Goal: Transaction & Acquisition: Purchase product/service

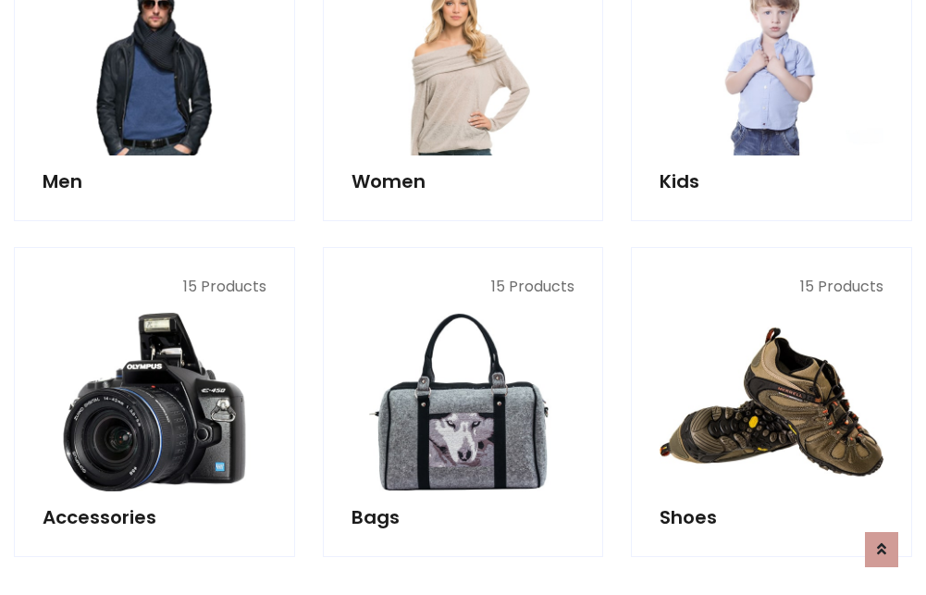
scroll to position [619, 0]
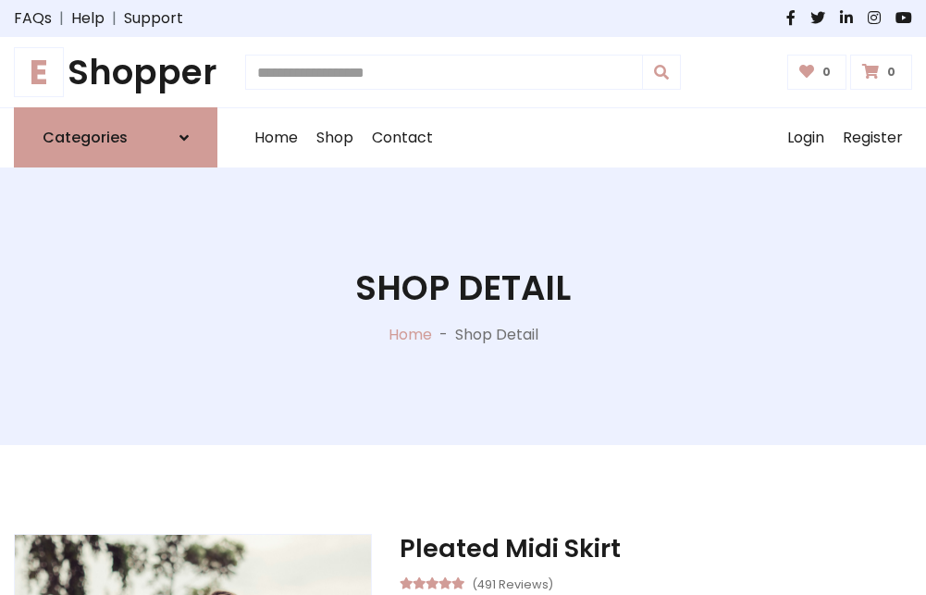
click at [116, 72] on h1 "E Shopper" at bounding box center [115, 72] width 203 height 41
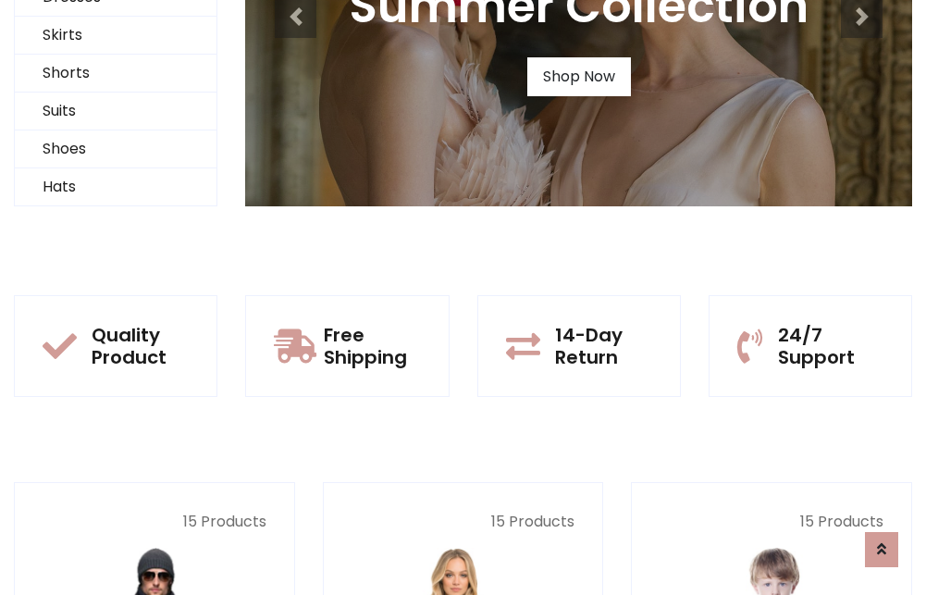
scroll to position [178, 0]
